Goal: Information Seeking & Learning: Learn about a topic

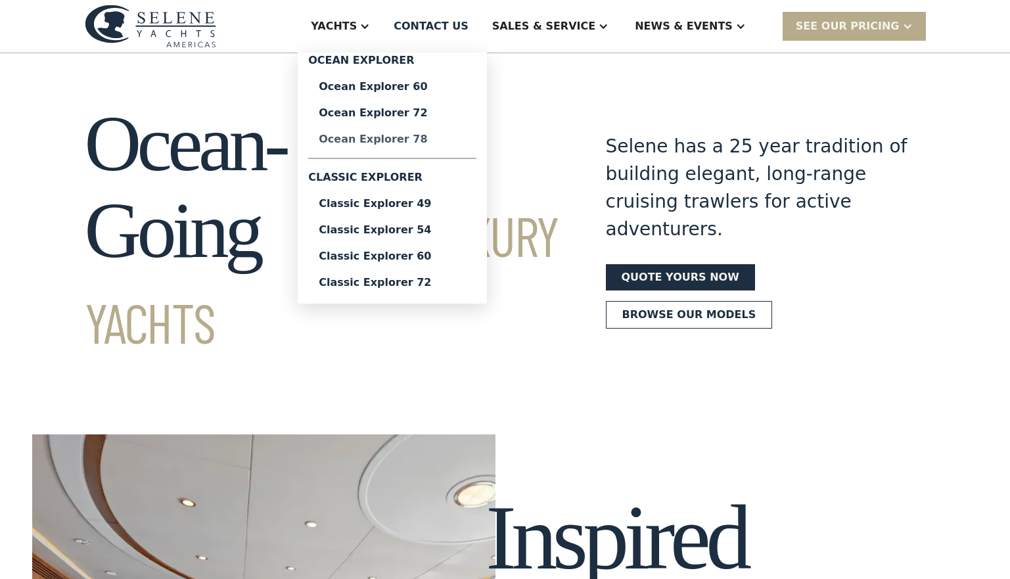
click at [437, 139] on div "Ocean Explorer 78" at bounding box center [392, 139] width 147 height 11
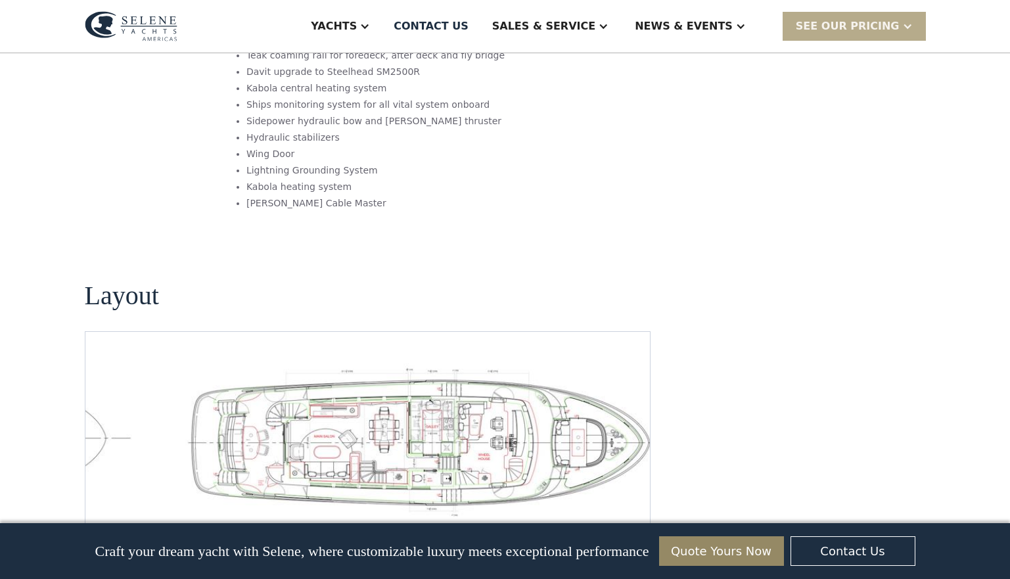
scroll to position [1905, 0]
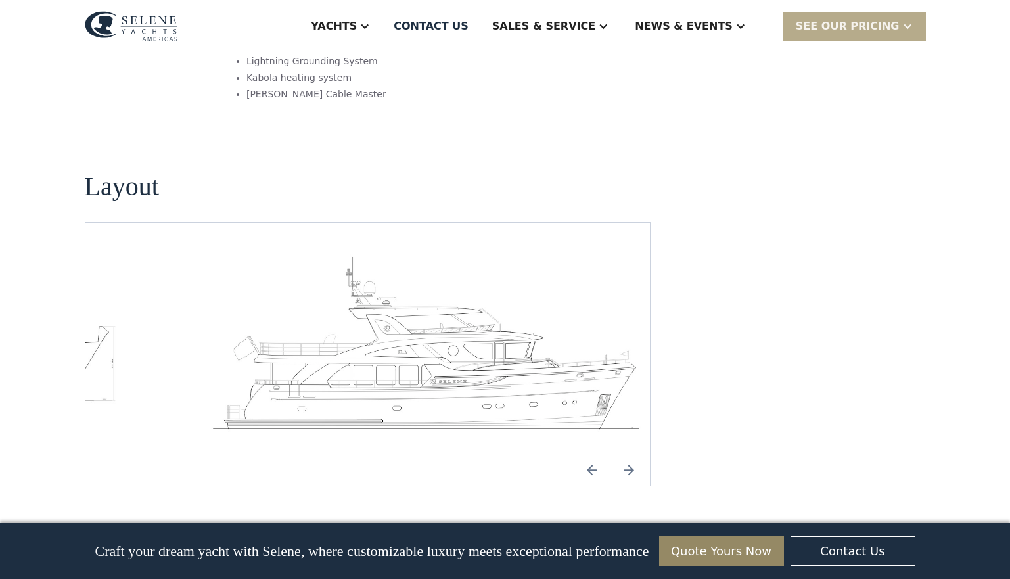
click at [628, 454] on img "Next slide" at bounding box center [629, 470] width 32 height 32
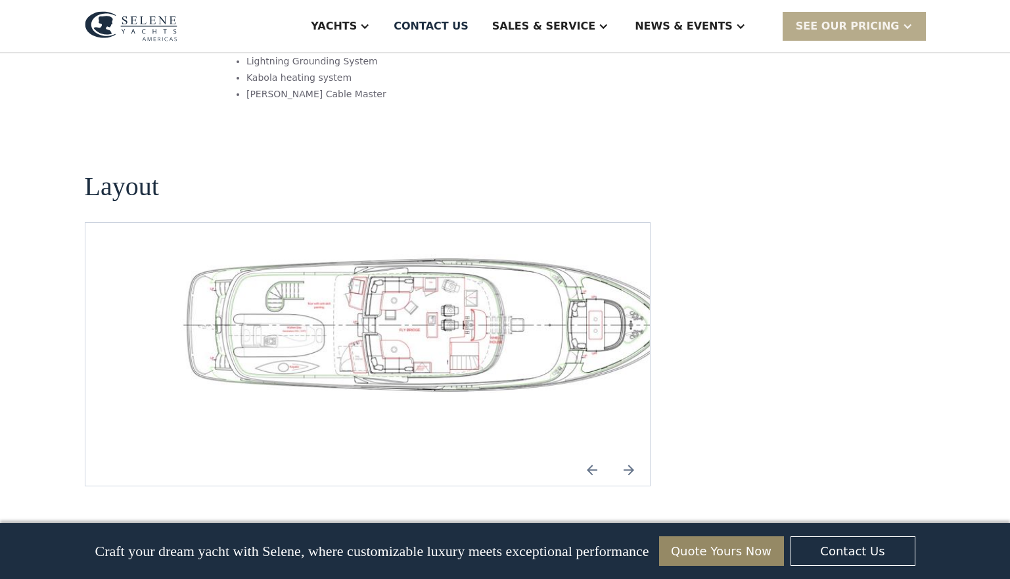
click at [480, 268] on img "open lightbox" at bounding box center [430, 323] width 544 height 139
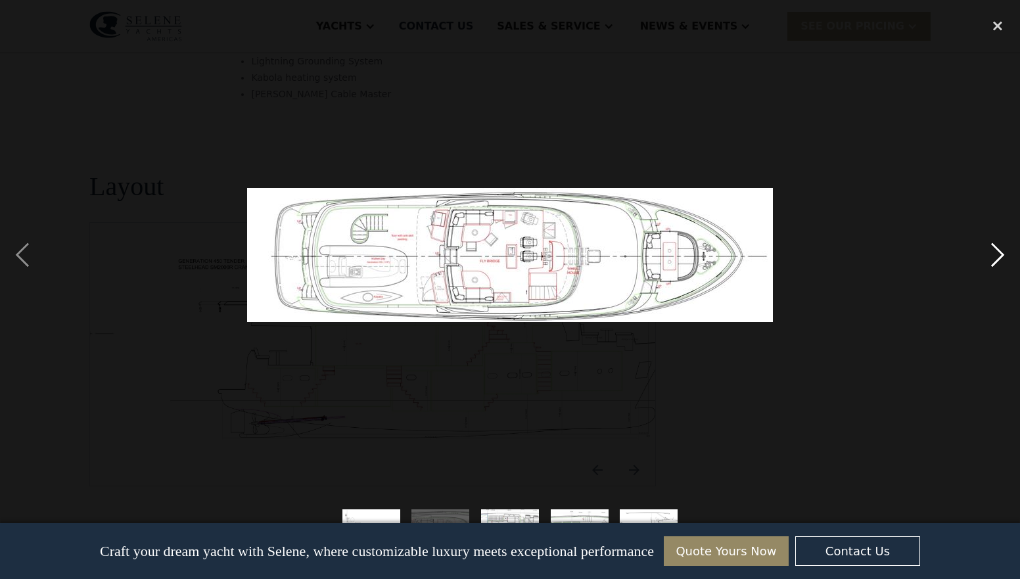
click at [998, 258] on div "next image" at bounding box center [997, 255] width 45 height 486
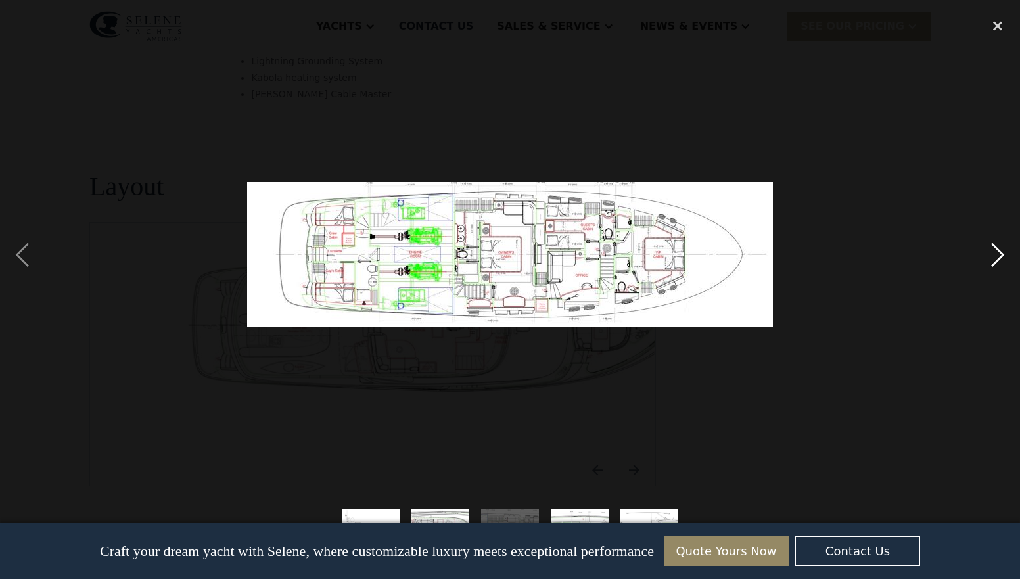
click at [1001, 255] on div "next image" at bounding box center [997, 255] width 45 height 486
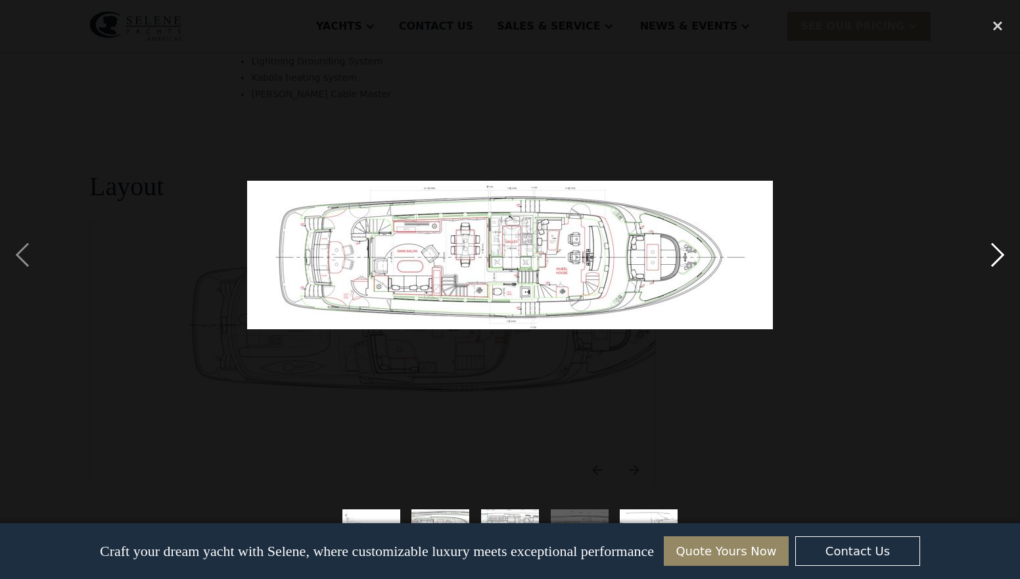
click at [1001, 255] on div "next image" at bounding box center [997, 255] width 45 height 486
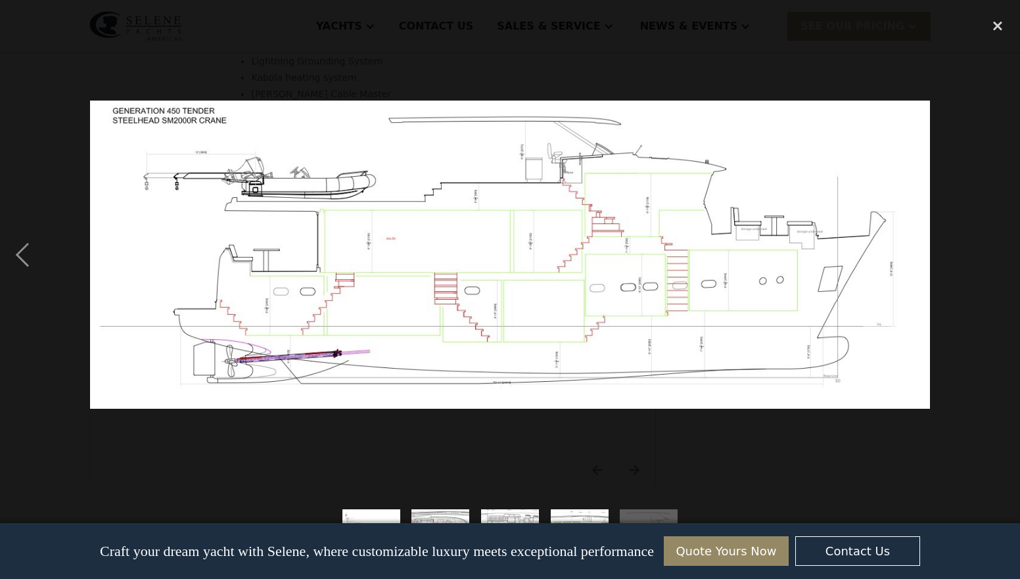
click at [1001, 255] on div "next image" at bounding box center [997, 255] width 45 height 486
click at [1001, 24] on div "close lightbox" at bounding box center [997, 26] width 45 height 29
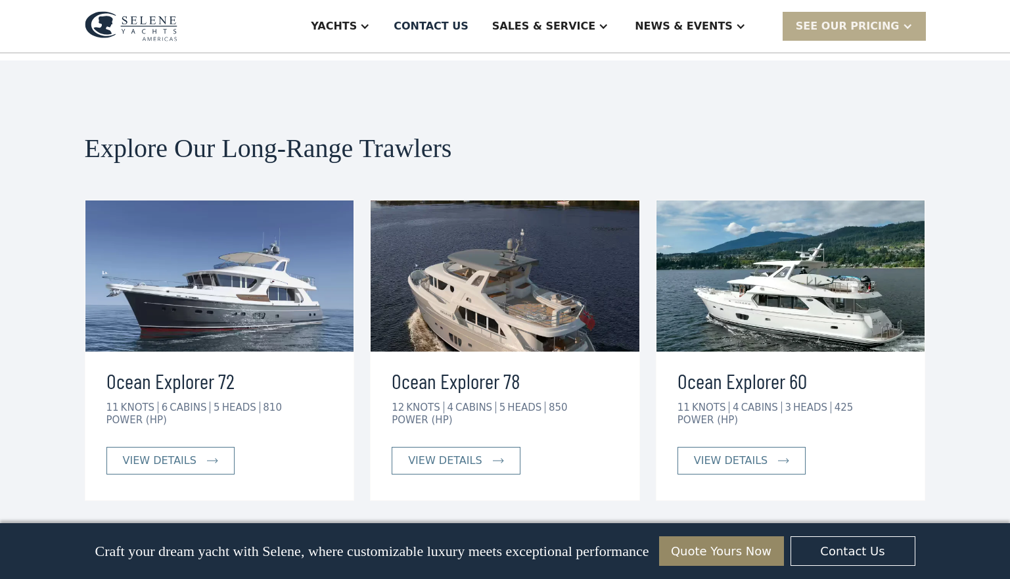
scroll to position [2431, 0]
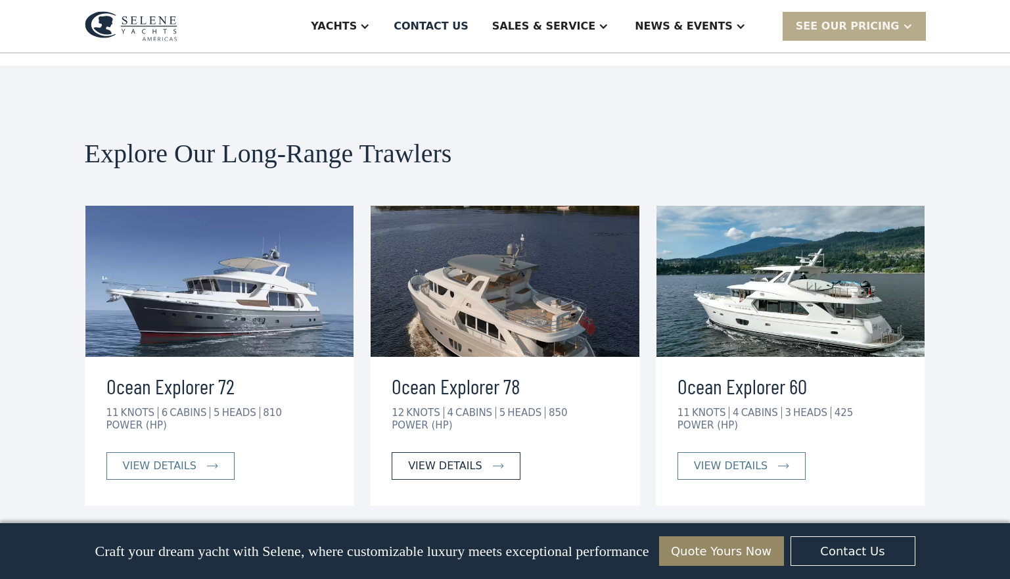
click at [467, 458] on div "view details" at bounding box center [445, 466] width 74 height 16
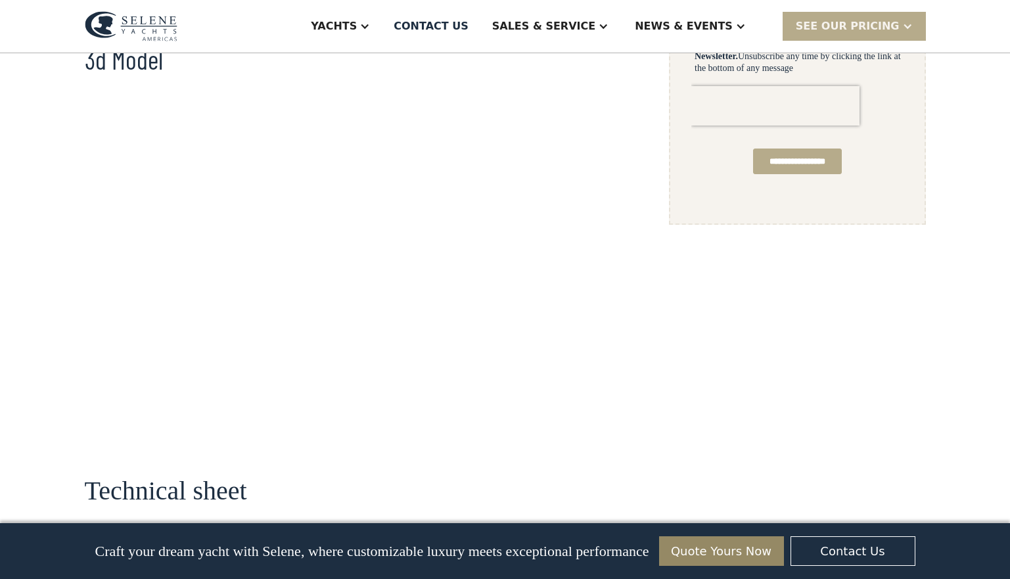
scroll to position [920, 0]
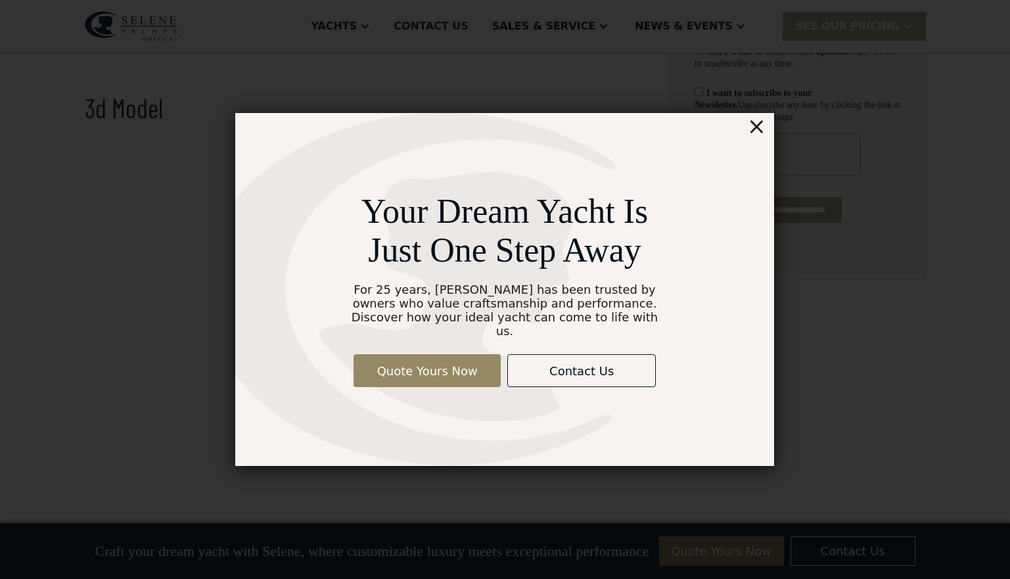
click at [759, 133] on div "×" at bounding box center [756, 126] width 19 height 26
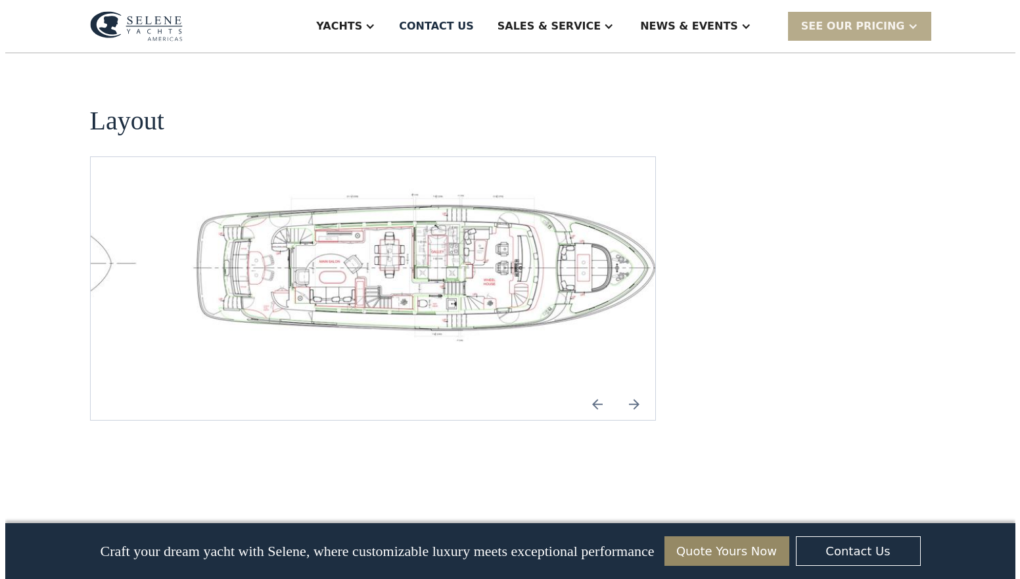
scroll to position [1972, 0]
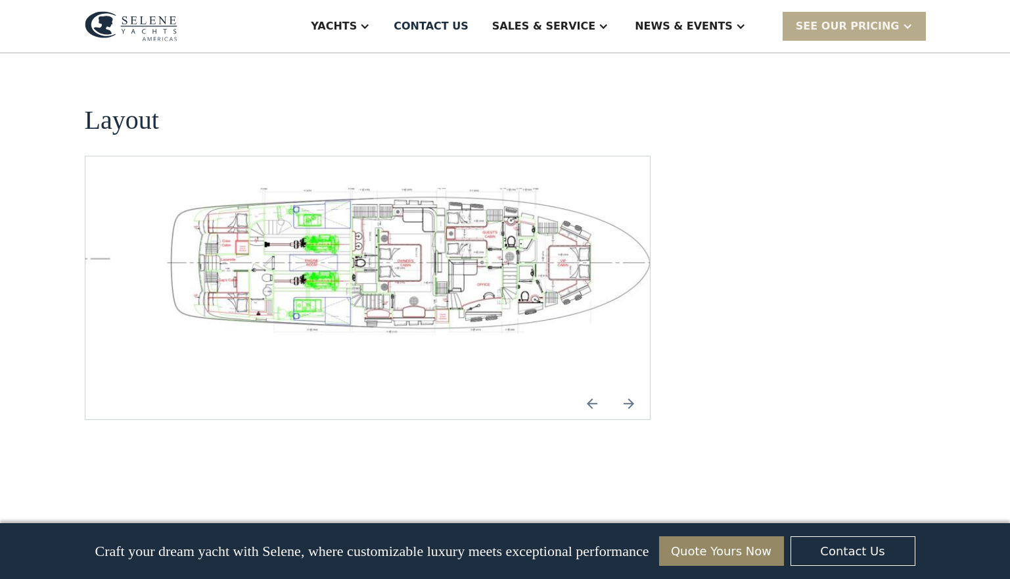
click at [374, 188] on img "open lightbox" at bounding box center [409, 263] width 544 height 151
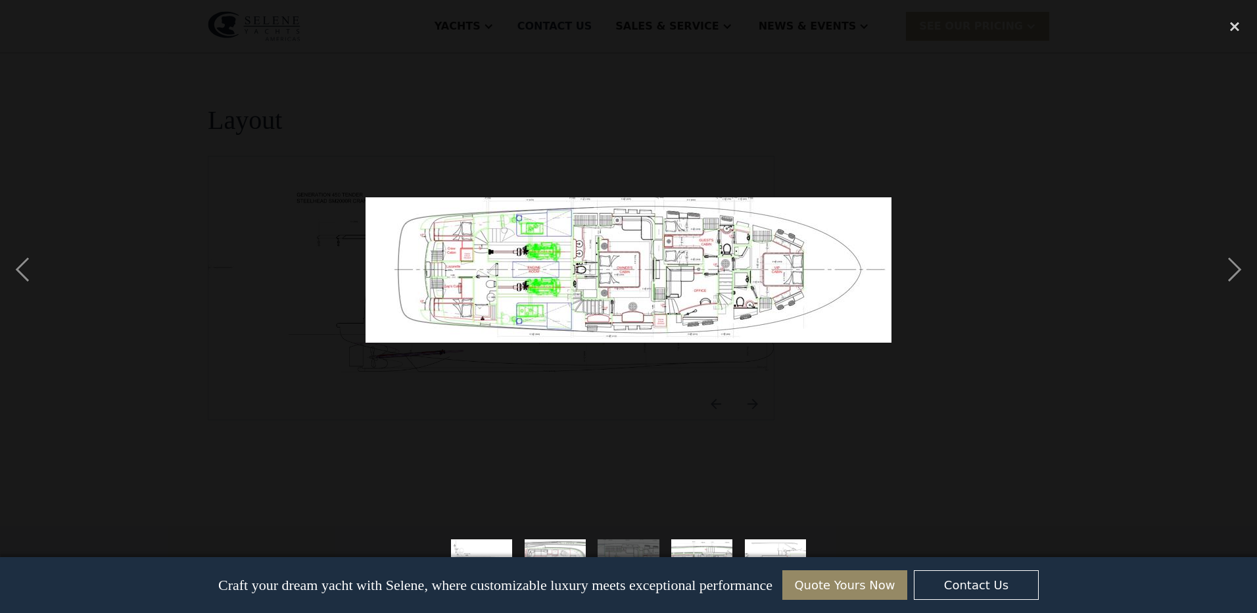
click at [453, 273] on img at bounding box center [628, 269] width 526 height 145
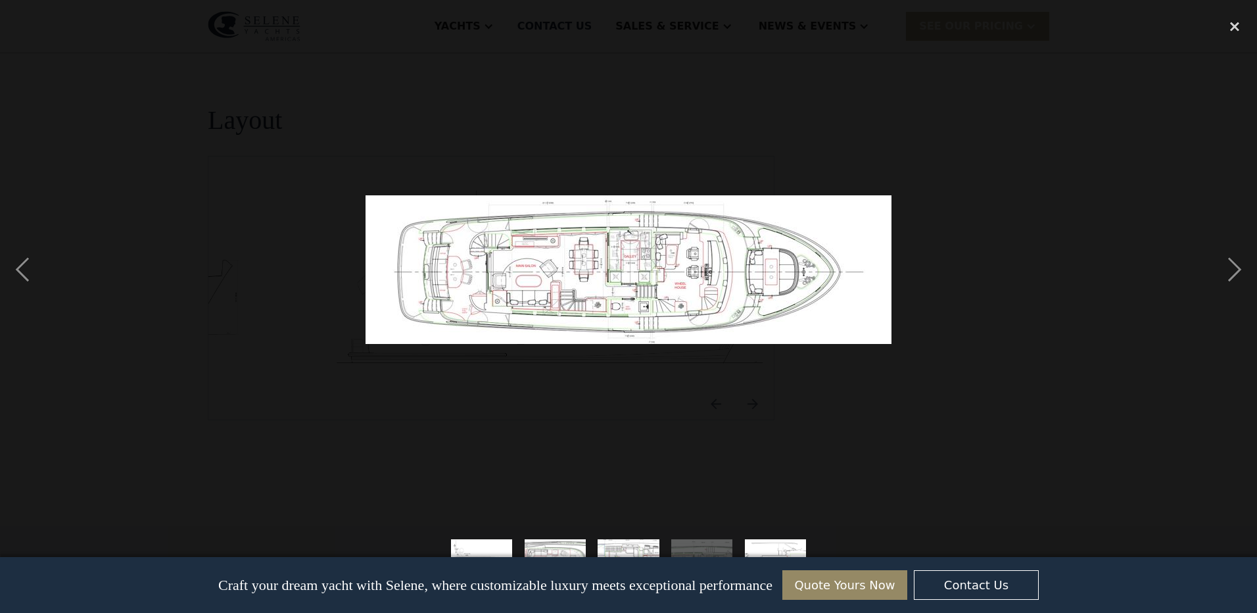
click at [453, 273] on img at bounding box center [628, 269] width 526 height 149
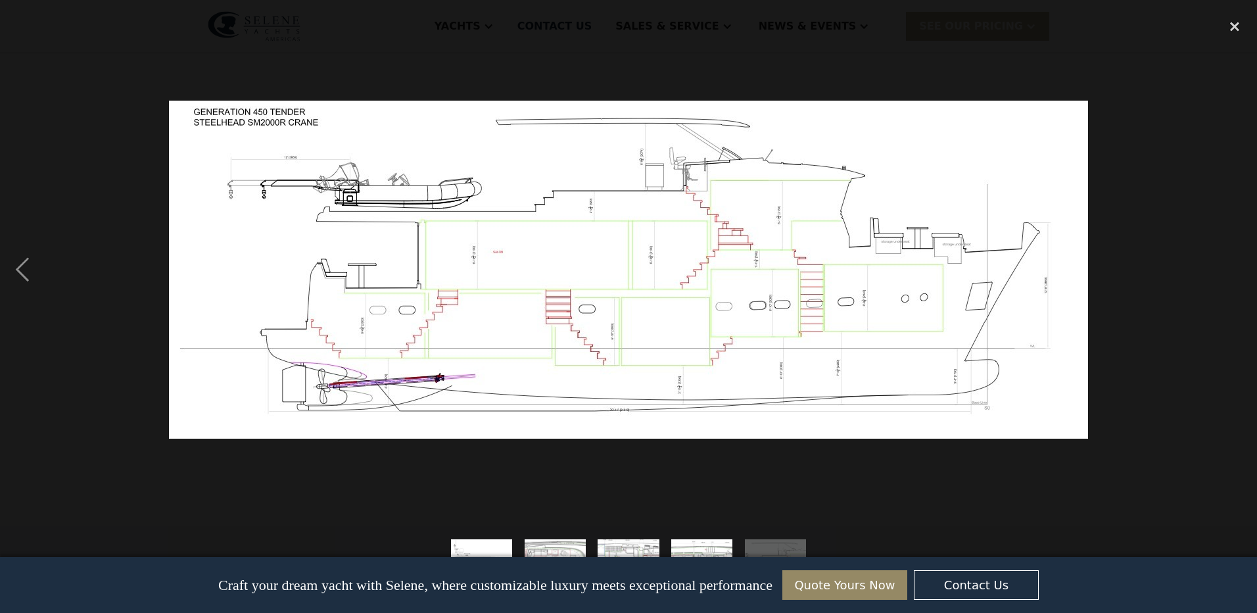
click at [470, 344] on img at bounding box center [628, 270] width 919 height 338
drag, startPoint x: 726, startPoint y: 324, endPoint x: 553, endPoint y: 344, distance: 174.6
click at [553, 344] on img at bounding box center [628, 270] width 919 height 338
click at [1010, 19] on div "close lightbox" at bounding box center [1234, 26] width 45 height 29
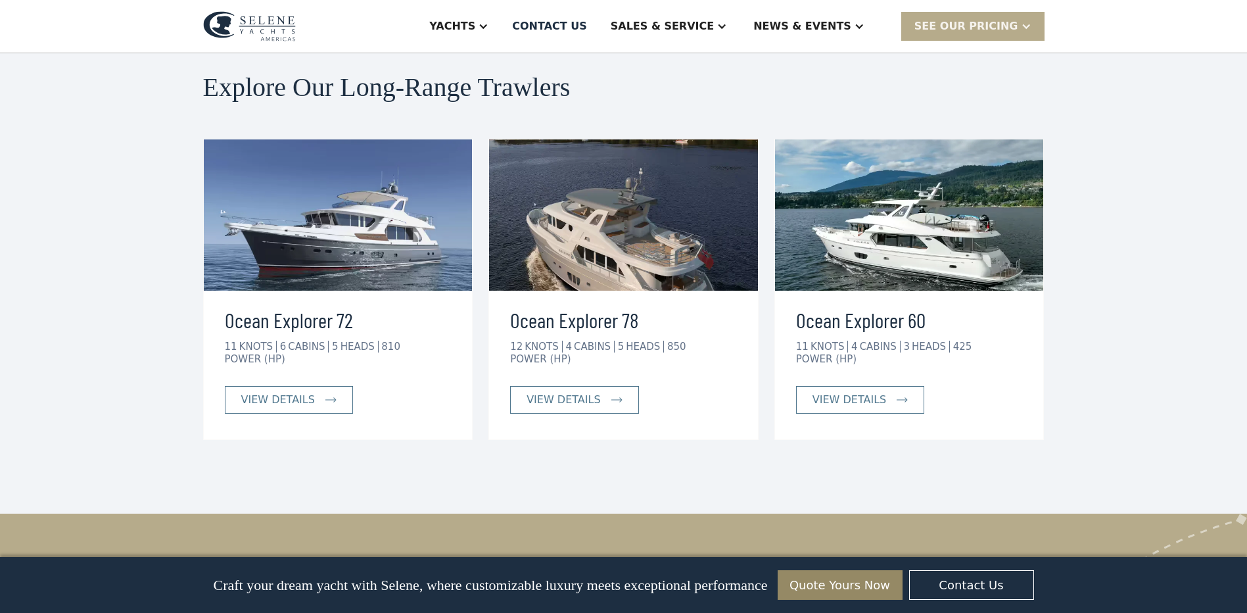
scroll to position [2037, 0]
